Goal: Communication & Community: Answer question/provide support

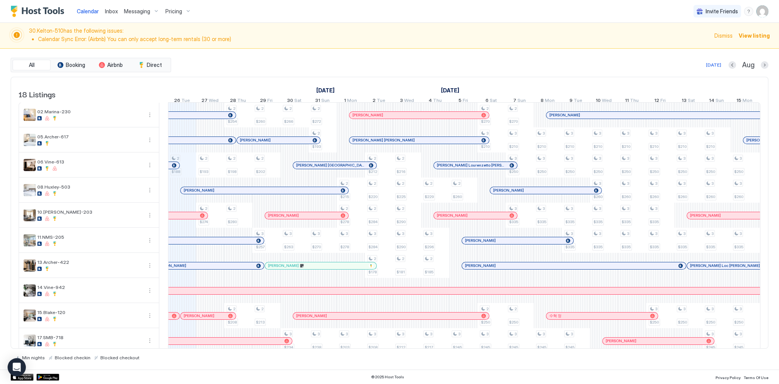
scroll to position [0, 423]
click at [146, 11] on span "Messaging" at bounding box center [137, 11] width 26 height 7
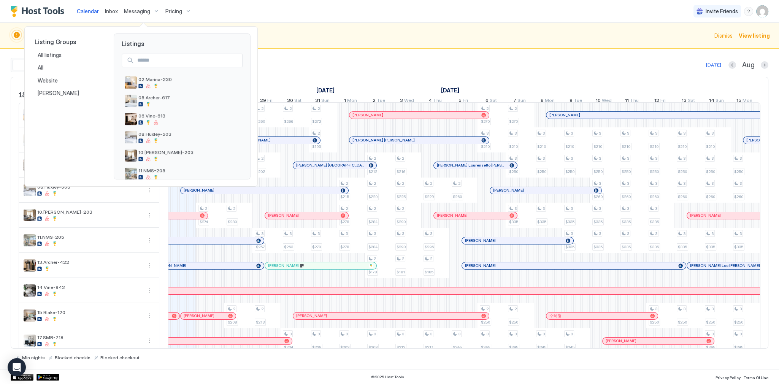
click at [185, 11] on div at bounding box center [389, 192] width 779 height 384
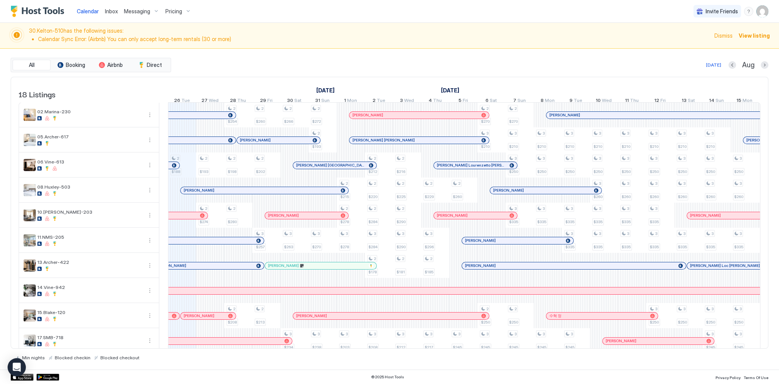
click at [178, 11] on span "Pricing" at bounding box center [173, 11] width 17 height 7
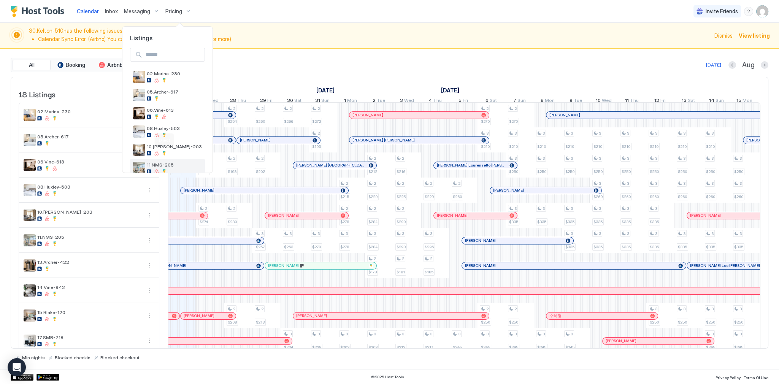
scroll to position [231, 0]
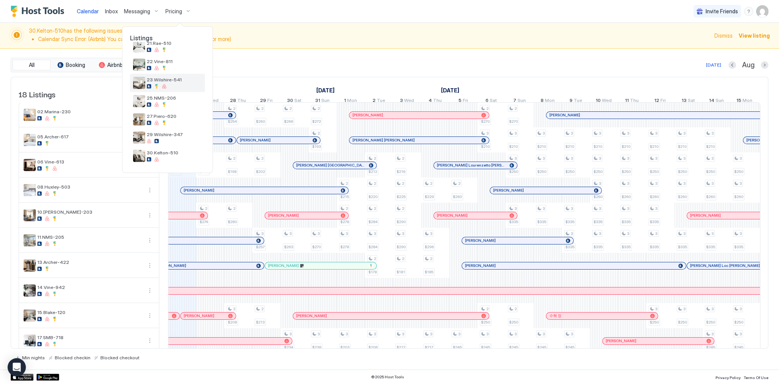
click at [164, 78] on span "23.Wilshire-541" at bounding box center [174, 80] width 55 height 6
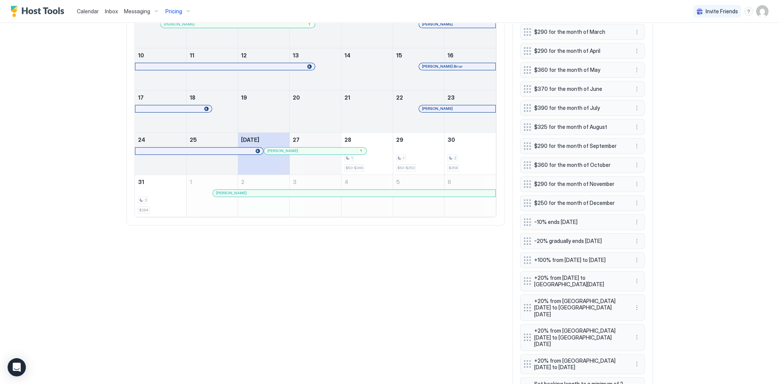
scroll to position [358, 0]
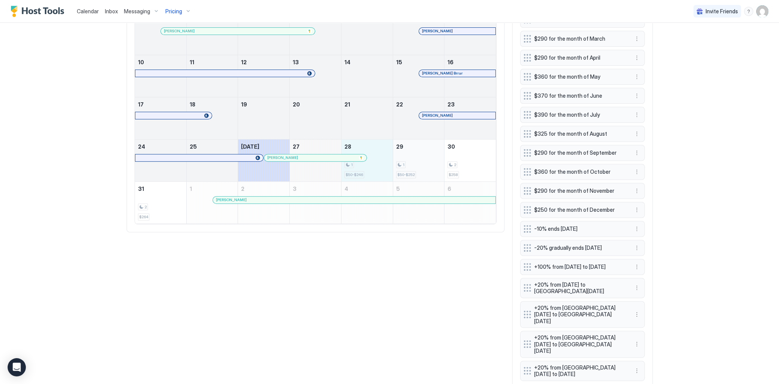
drag, startPoint x: 369, startPoint y: 158, endPoint x: 407, endPoint y: 161, distance: 38.2
click at [407, 161] on tr "24 25 [DATE] [PERSON_NAME] 27 28 1 $50-$246 29 1 $50-$252 30 2 $258" at bounding box center [315, 160] width 361 height 42
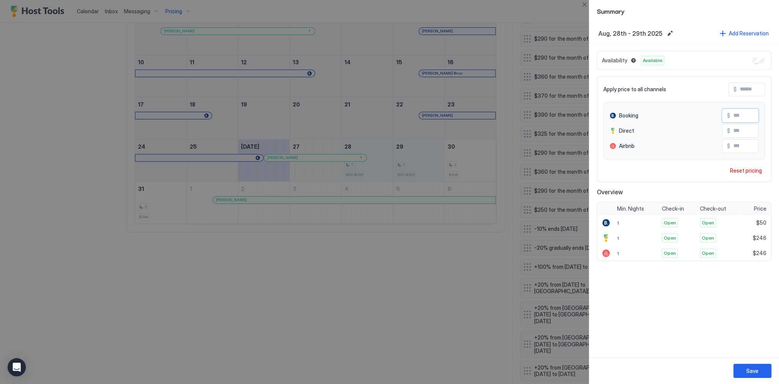
drag, startPoint x: 746, startPoint y: 116, endPoint x: 697, endPoint y: 122, distance: 48.7
click at [697, 119] on div "Booking $ **" at bounding box center [684, 116] width 149 height 14
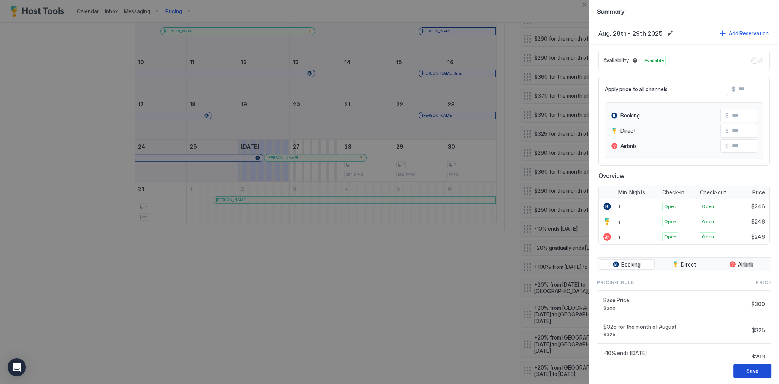
click at [749, 368] on div "Save" at bounding box center [753, 371] width 12 height 8
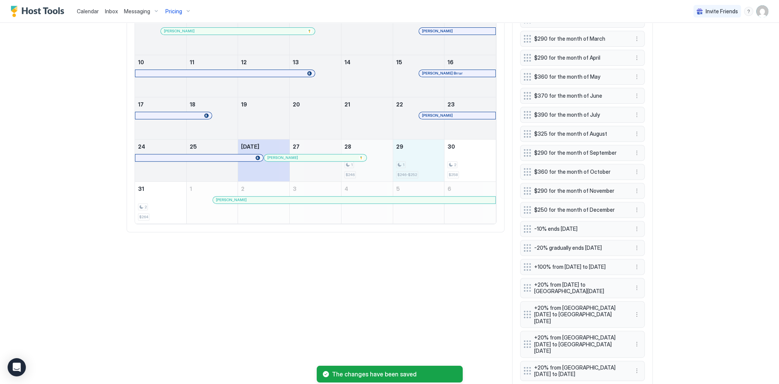
drag, startPoint x: 418, startPoint y: 165, endPoint x: 364, endPoint y: 168, distance: 54.1
click at [371, 167] on tr "24 25 [DATE] [PERSON_NAME] 27 28 1 $246 29 1 $246-$252 30 2 $258" at bounding box center [315, 160] width 361 height 42
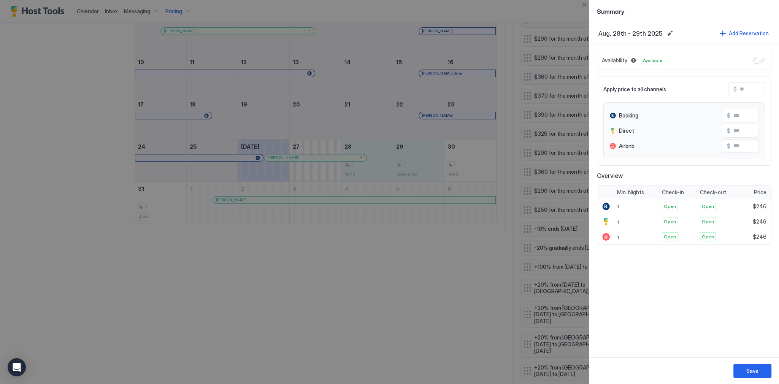
click at [518, 193] on div at bounding box center [389, 192] width 779 height 384
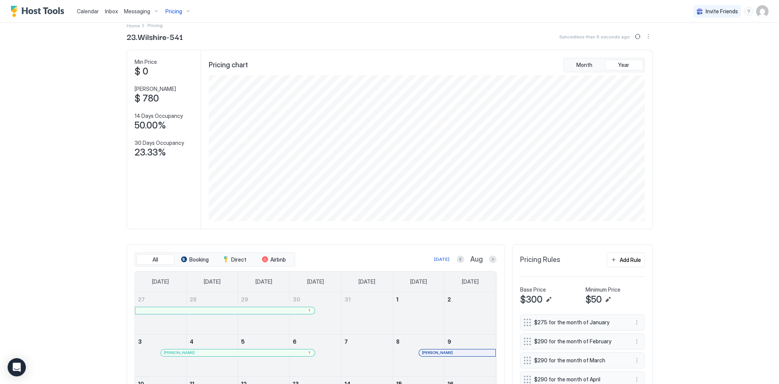
scroll to position [0, 0]
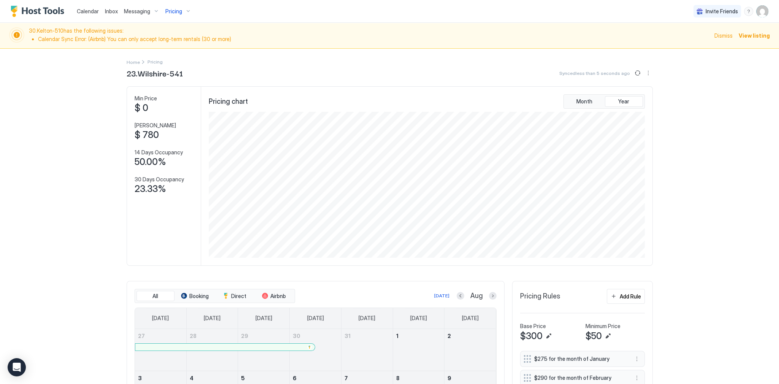
click at [99, 16] on div "Calendar" at bounding box center [88, 11] width 28 height 14
click at [111, 10] on span "Inbox" at bounding box center [111, 11] width 13 height 6
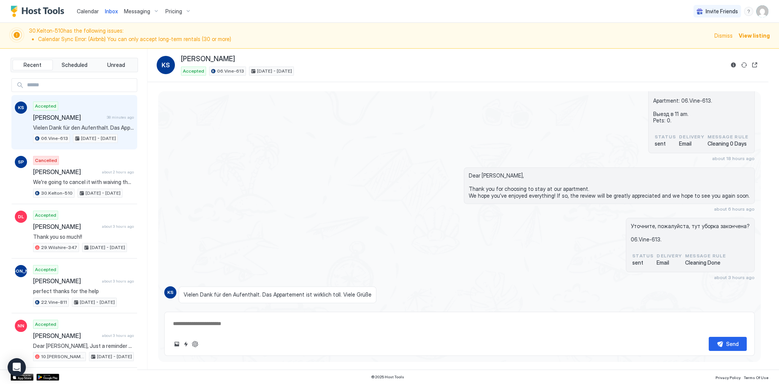
scroll to position [1651, 0]
click at [378, 223] on div "Уточните, пожалуйста, тут уборка закончена? 06.Vine-613. status sent Delivery E…" at bounding box center [459, 249] width 591 height 62
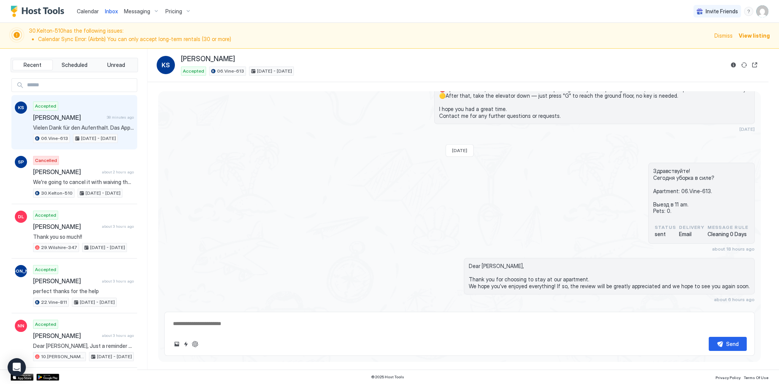
scroll to position [1560, 0]
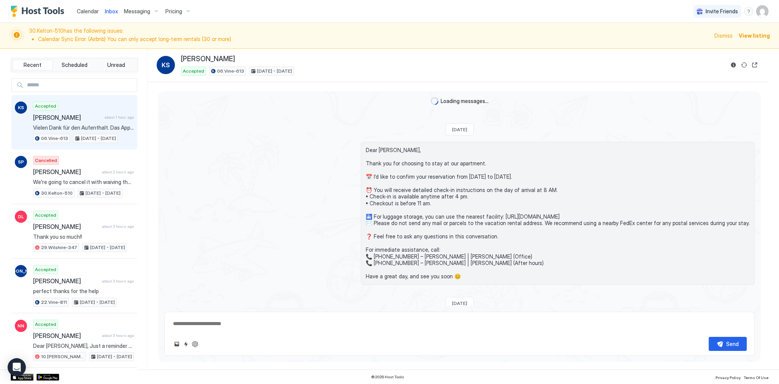
type textarea "*"
